Goal: Use online tool/utility: Utilize a website feature to perform a specific function

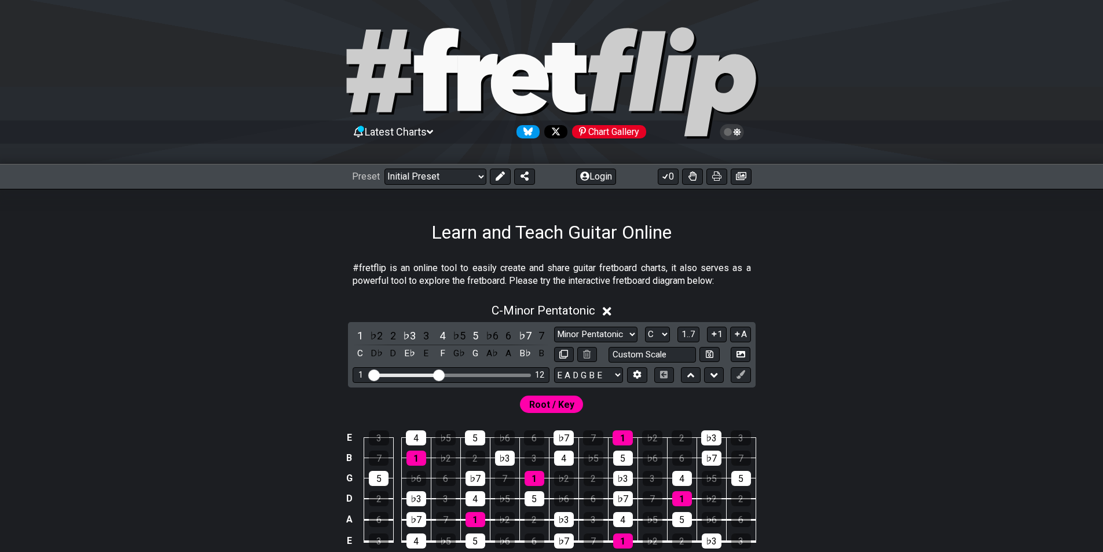
scroll to position [30, 0]
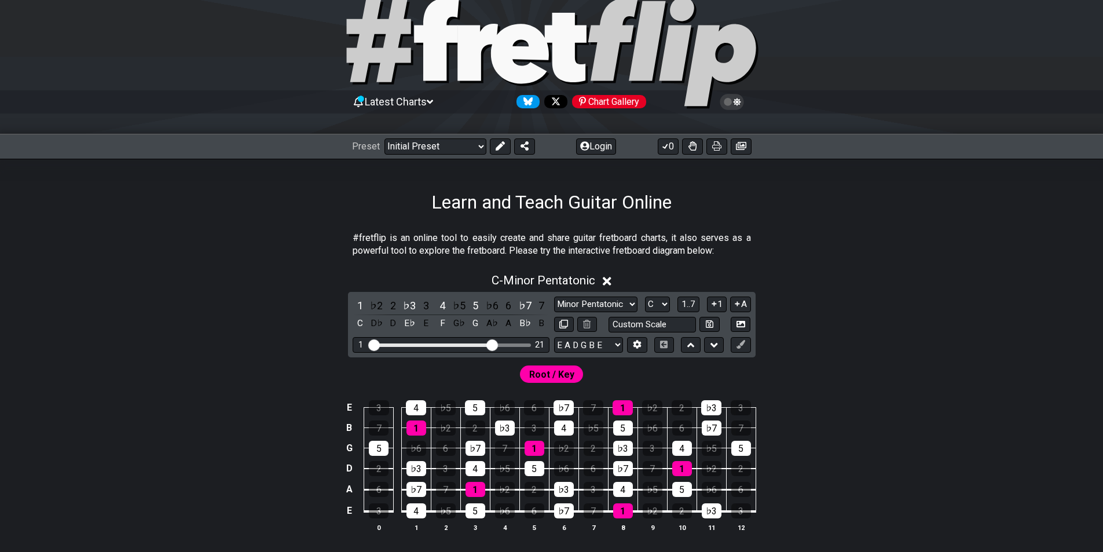
drag, startPoint x: 440, startPoint y: 346, endPoint x: 490, endPoint y: 350, distance: 51.2
click at [490, 344] on input "Visible fret range" at bounding box center [451, 344] width 164 height 0
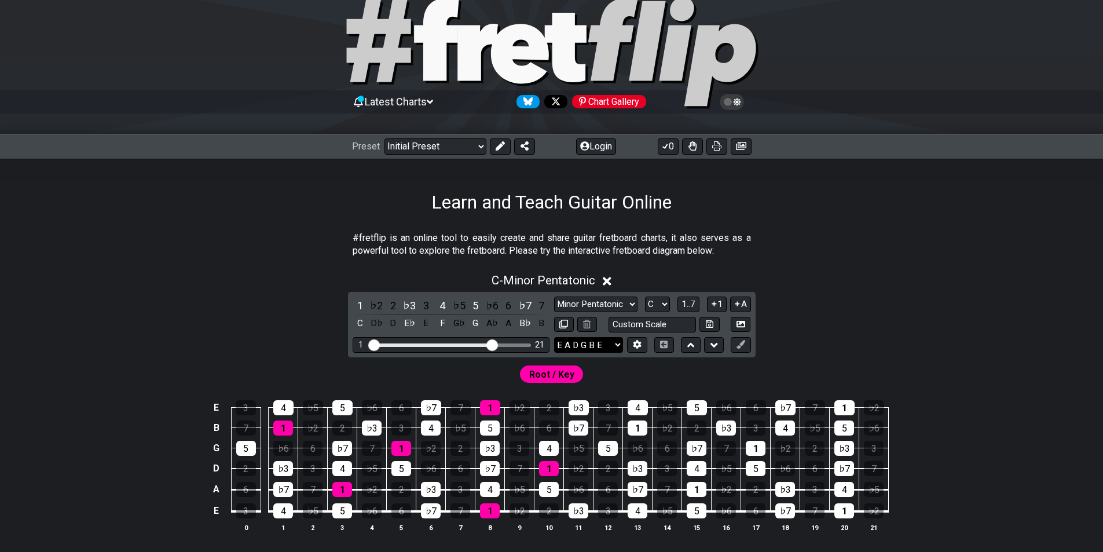
click at [596, 342] on select "E A D G B E E A D G B E E A D G B E B E A D F♯ B A D G C E A D A D G B E E♭ A♭ …" at bounding box center [588, 345] width 69 height 16
select select "D A D G B E"
click at [554, 337] on select "E A D G B E E A D G B E E A D G B E B E A D F♯ B A D G C E A D A D G B E E♭ A♭ …" at bounding box center [588, 345] width 69 height 16
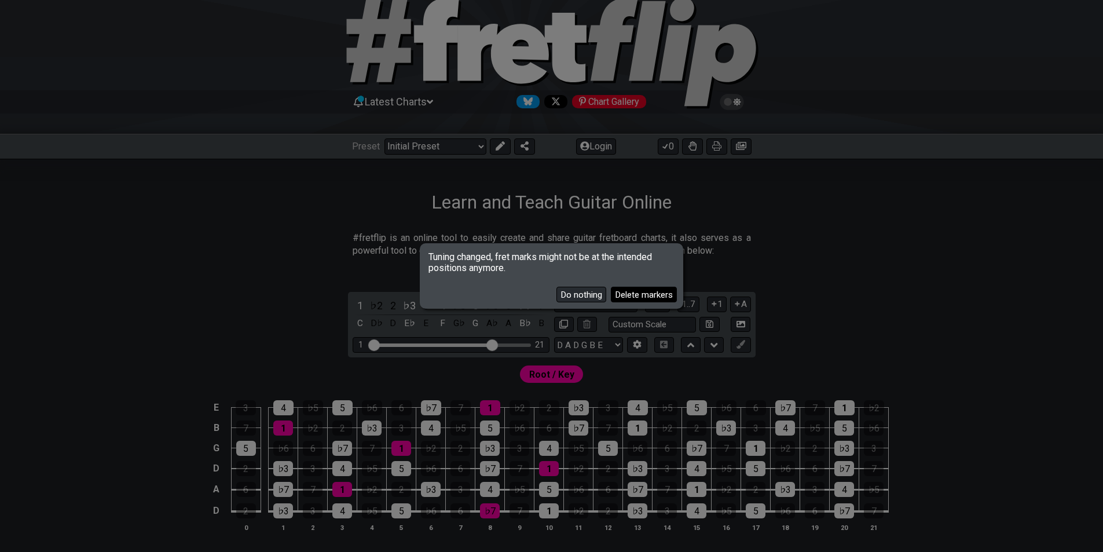
click at [629, 291] on button "Delete markers" at bounding box center [644, 295] width 66 height 16
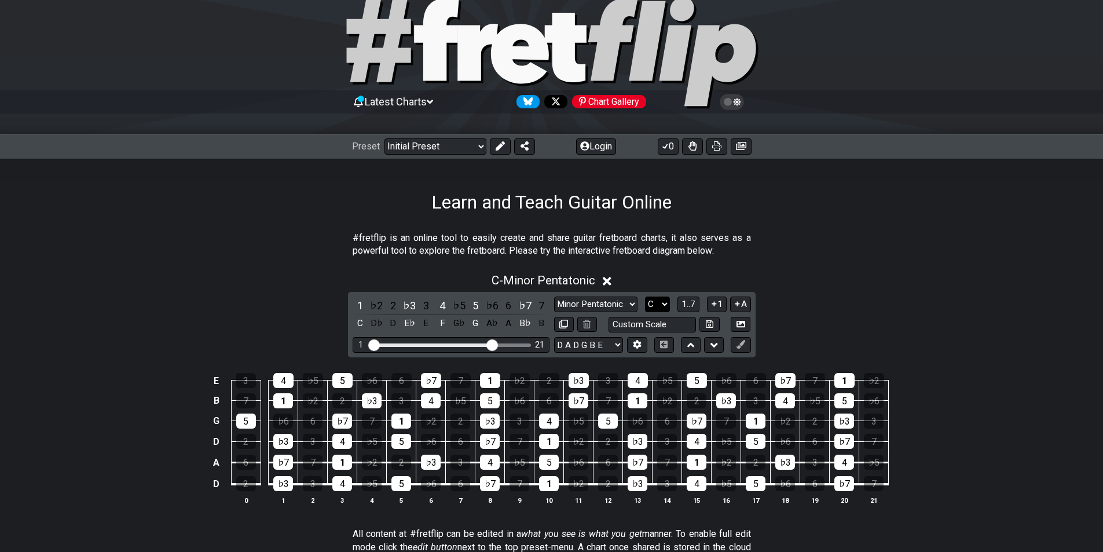
click at [660, 301] on select "A♭ A A♯ B♭ B C C♯ D♭ D D♯ E♭ E F F♯ G♭ G G♯" at bounding box center [657, 304] width 25 height 16
select select "D"
click at [645, 296] on select "A♭ A A♯ B♭ B C C♯ D♭ D D♯ E♭ E F F♯ G♭ G G♯" at bounding box center [657, 304] width 25 height 16
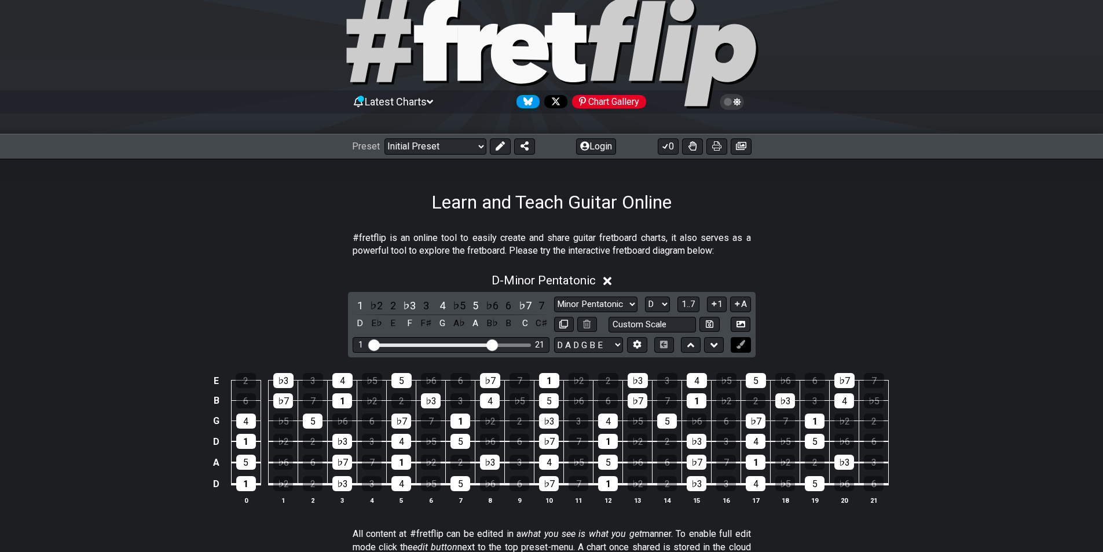
click at [737, 346] on icon at bounding box center [741, 344] width 9 height 9
click at [402, 462] on div "1" at bounding box center [401, 462] width 20 height 15
click at [404, 462] on div "1" at bounding box center [401, 462] width 20 height 15
click at [492, 145] on button at bounding box center [500, 146] width 21 height 16
click at [741, 346] on icon at bounding box center [741, 344] width 9 height 9
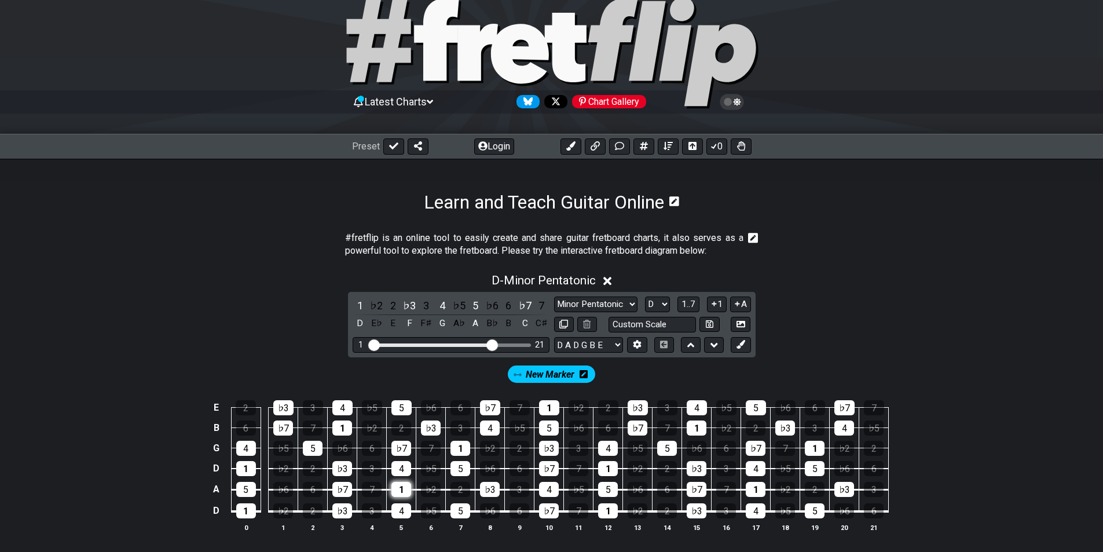
click at [398, 492] on div "1" at bounding box center [401, 489] width 20 height 15
click at [490, 487] on div "♭3" at bounding box center [490, 489] width 20 height 15
click at [399, 466] on div "4" at bounding box center [401, 468] width 20 height 15
click at [459, 464] on div "5" at bounding box center [461, 468] width 20 height 15
click at [397, 451] on div "♭7" at bounding box center [401, 448] width 20 height 15
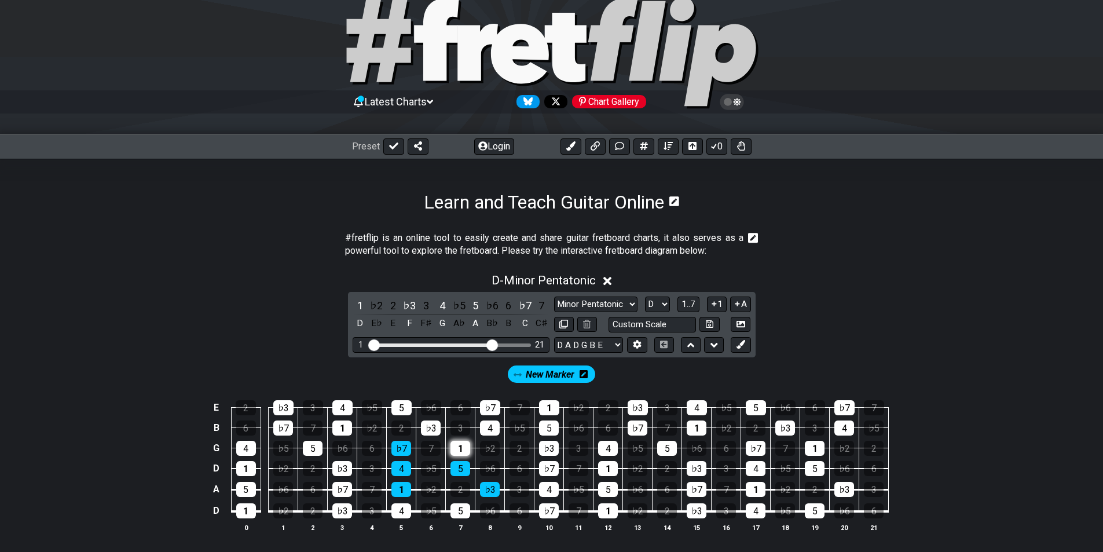
click at [462, 445] on div "1" at bounding box center [461, 448] width 20 height 15
click at [433, 426] on div "♭3" at bounding box center [431, 427] width 20 height 15
click at [493, 424] on div "4" at bounding box center [490, 427] width 20 height 15
click at [401, 411] on div "5" at bounding box center [401, 407] width 20 height 15
click at [488, 403] on div "♭7" at bounding box center [490, 407] width 20 height 15
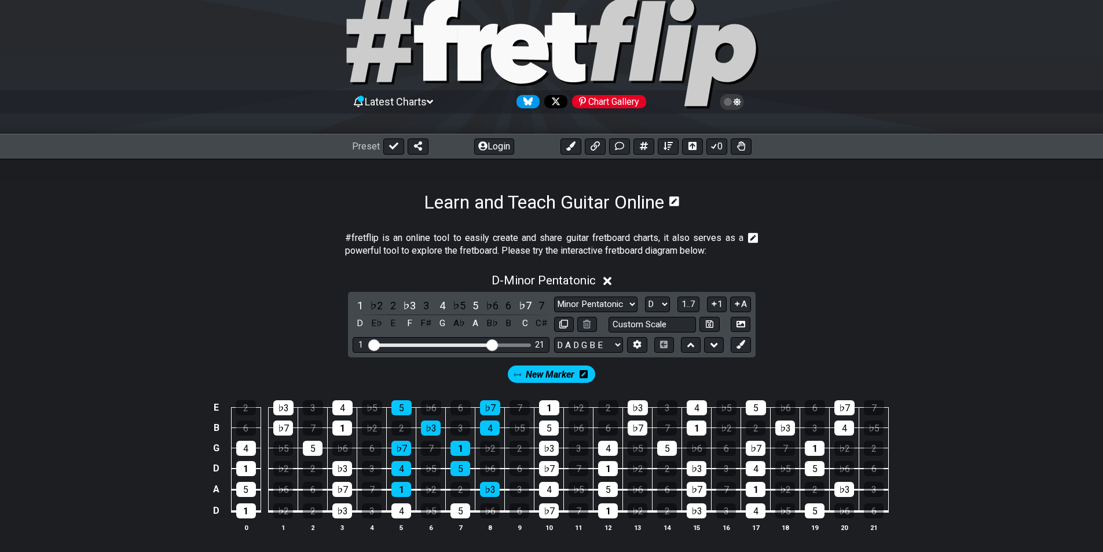
click at [919, 230] on section "#fretflip is an online tool to easily create and share guitar fretboard charts,…" at bounding box center [551, 247] width 903 height 40
